Goal: Transaction & Acquisition: Obtain resource

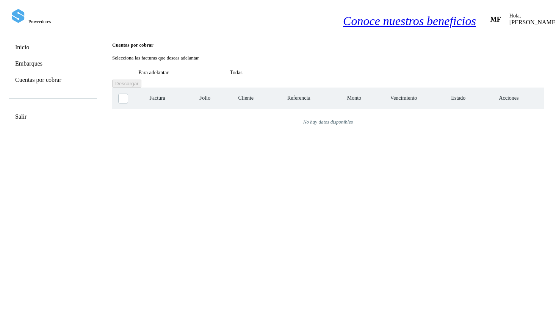
click at [29, 45] on link "Inicio" at bounding box center [22, 47] width 14 height 7
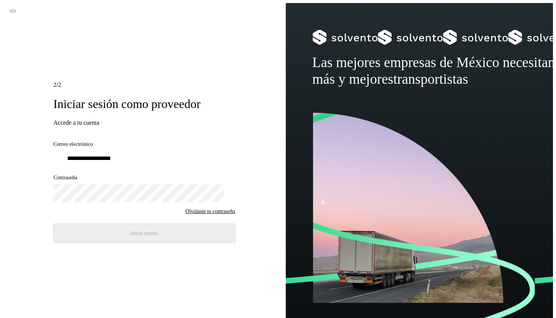
type input "**********"
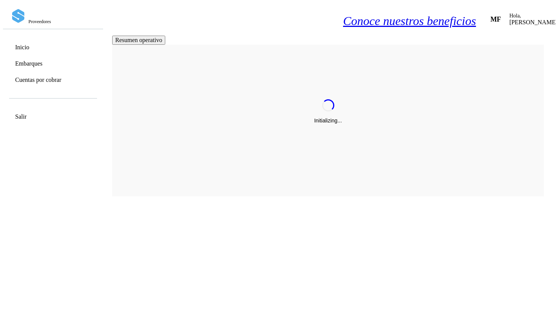
click at [44, 83] on link "Cuentas por cobrar" at bounding box center [38, 79] width 46 height 7
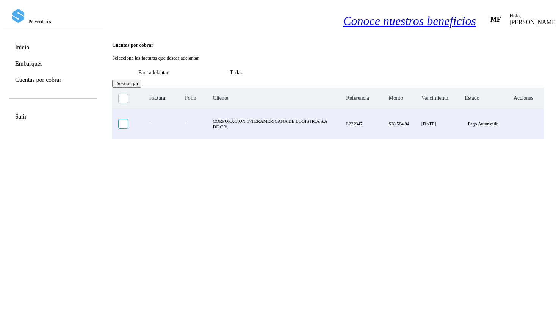
click at [119, 119] on icon at bounding box center [119, 119] width 0 height 0
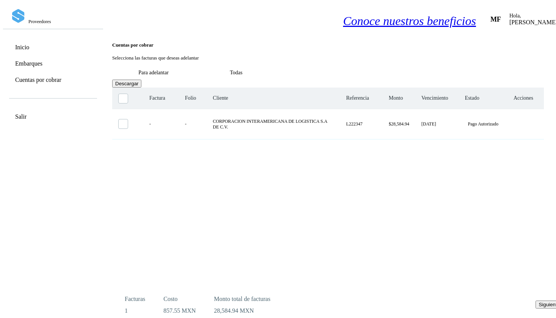
click at [539, 306] on span "Siguiente" at bounding box center [549, 305] width 21 height 6
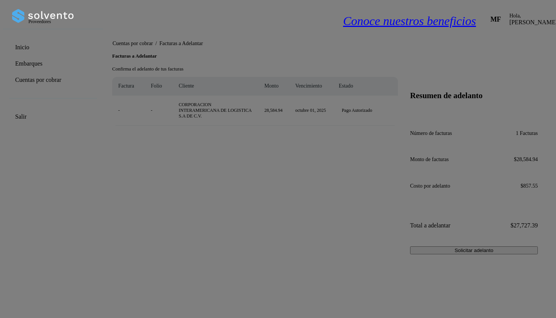
click at [493, 248] on span "Solicitar adelanto" at bounding box center [474, 251] width 39 height 6
